Goal: Check status: Check status

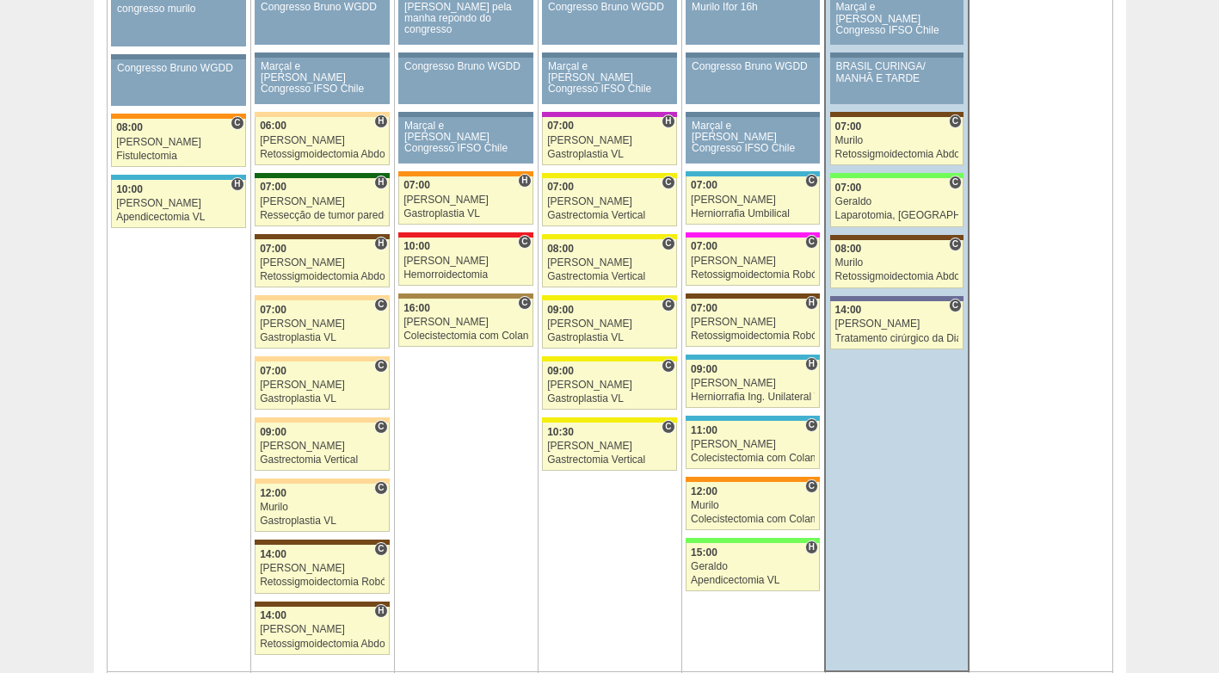
scroll to position [1118, 0]
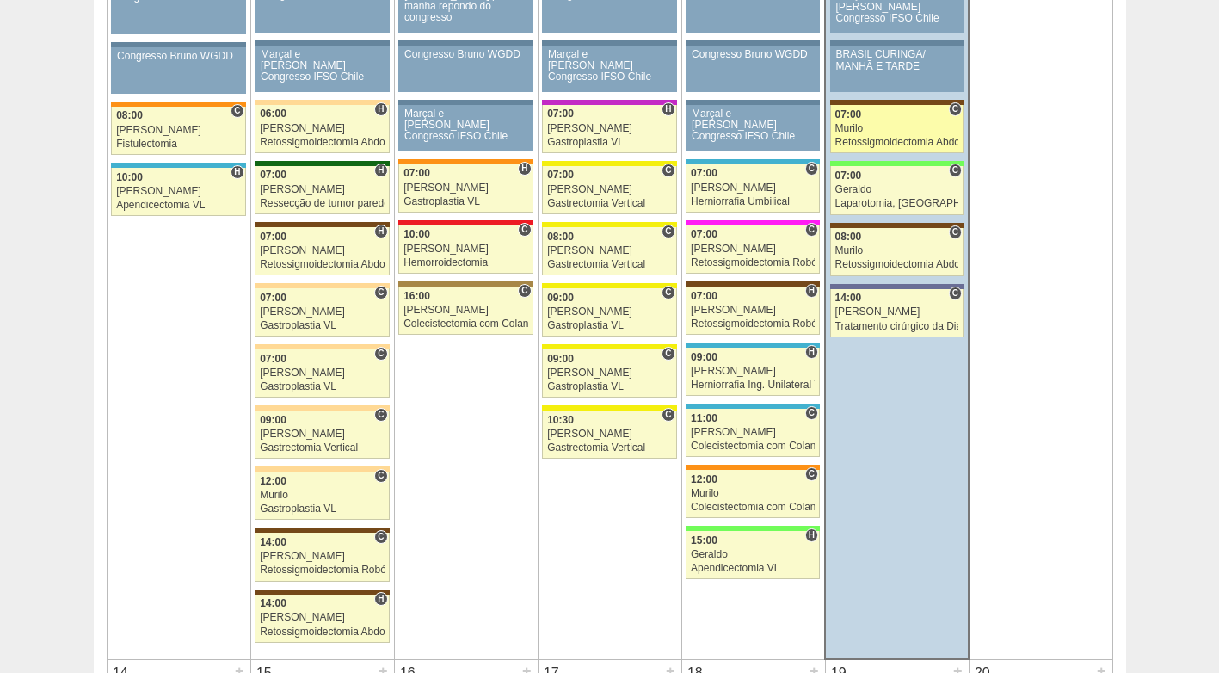
click at [900, 120] on div "07:00" at bounding box center [897, 114] width 124 height 11
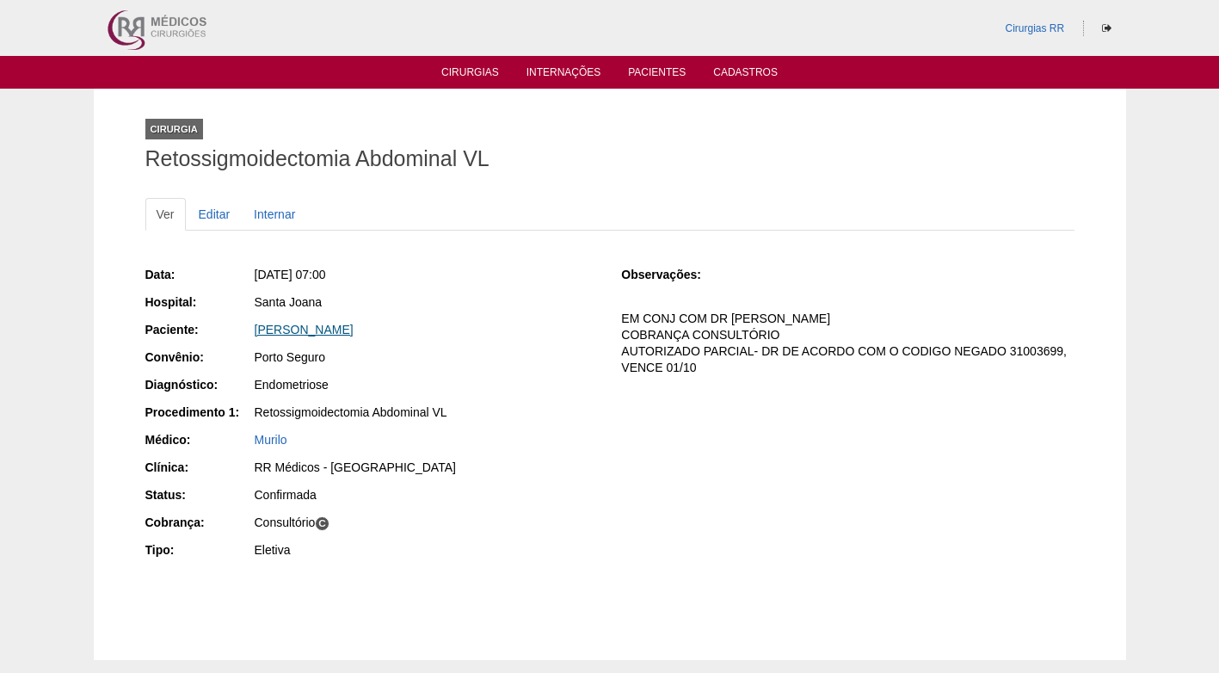
click at [298, 329] on link "[PERSON_NAME]" at bounding box center [304, 330] width 99 height 14
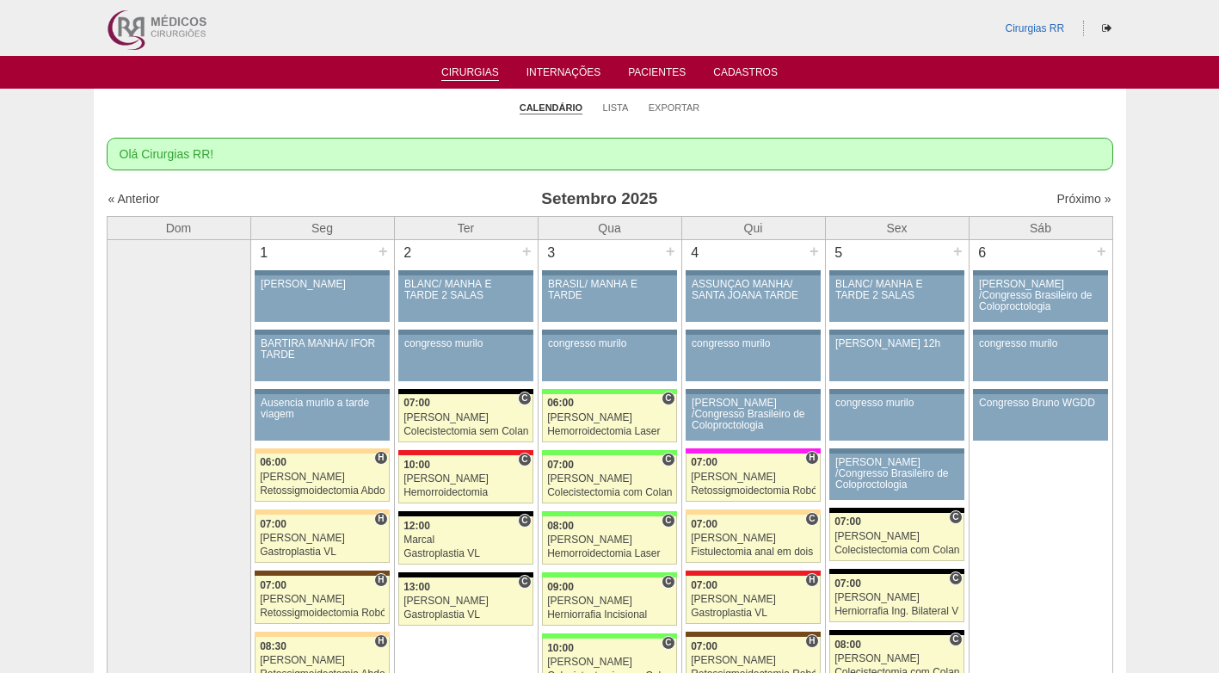
scroll to position [1119, 0]
